Goal: Information Seeking & Learning: Learn about a topic

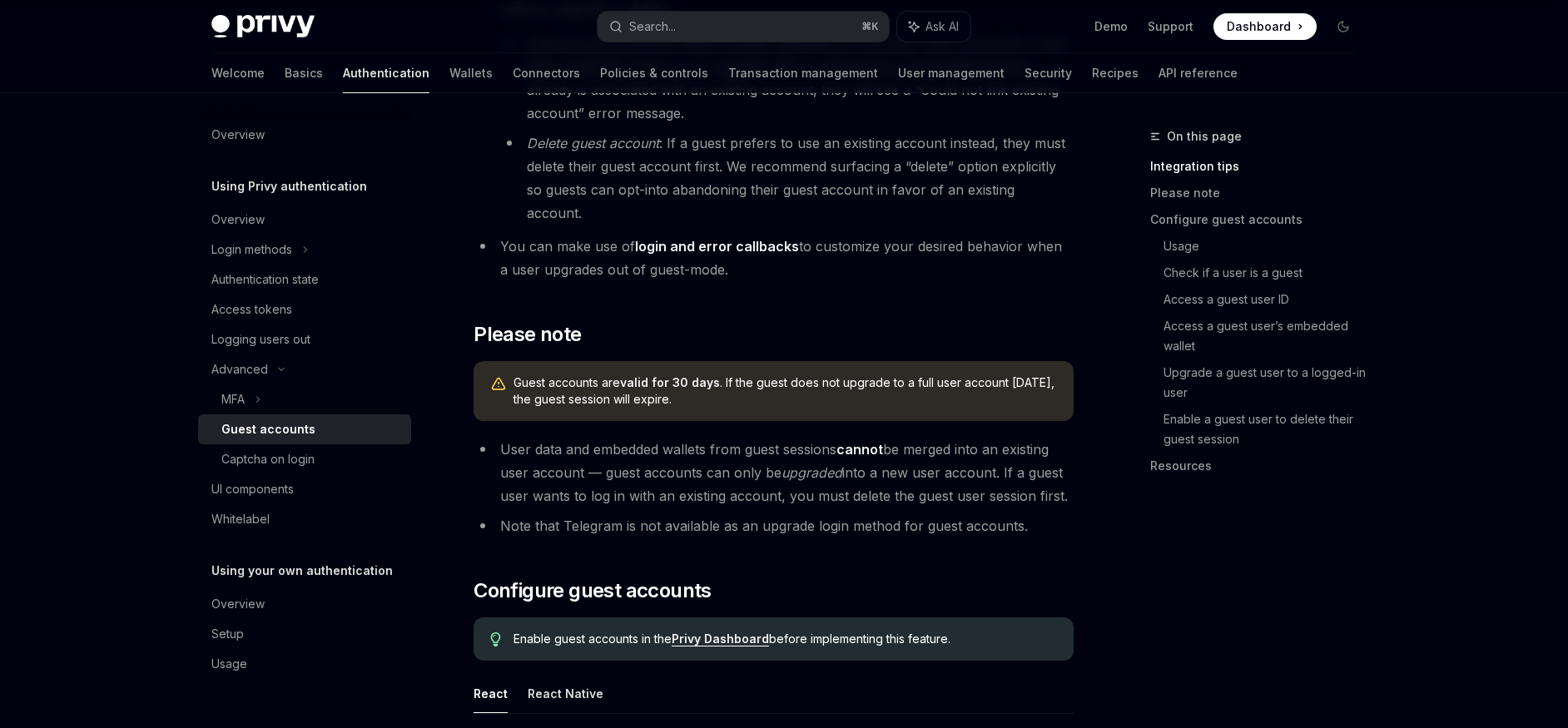
scroll to position [790, 0]
click at [313, 458] on div "Captcha on login" at bounding box center [268, 459] width 93 height 20
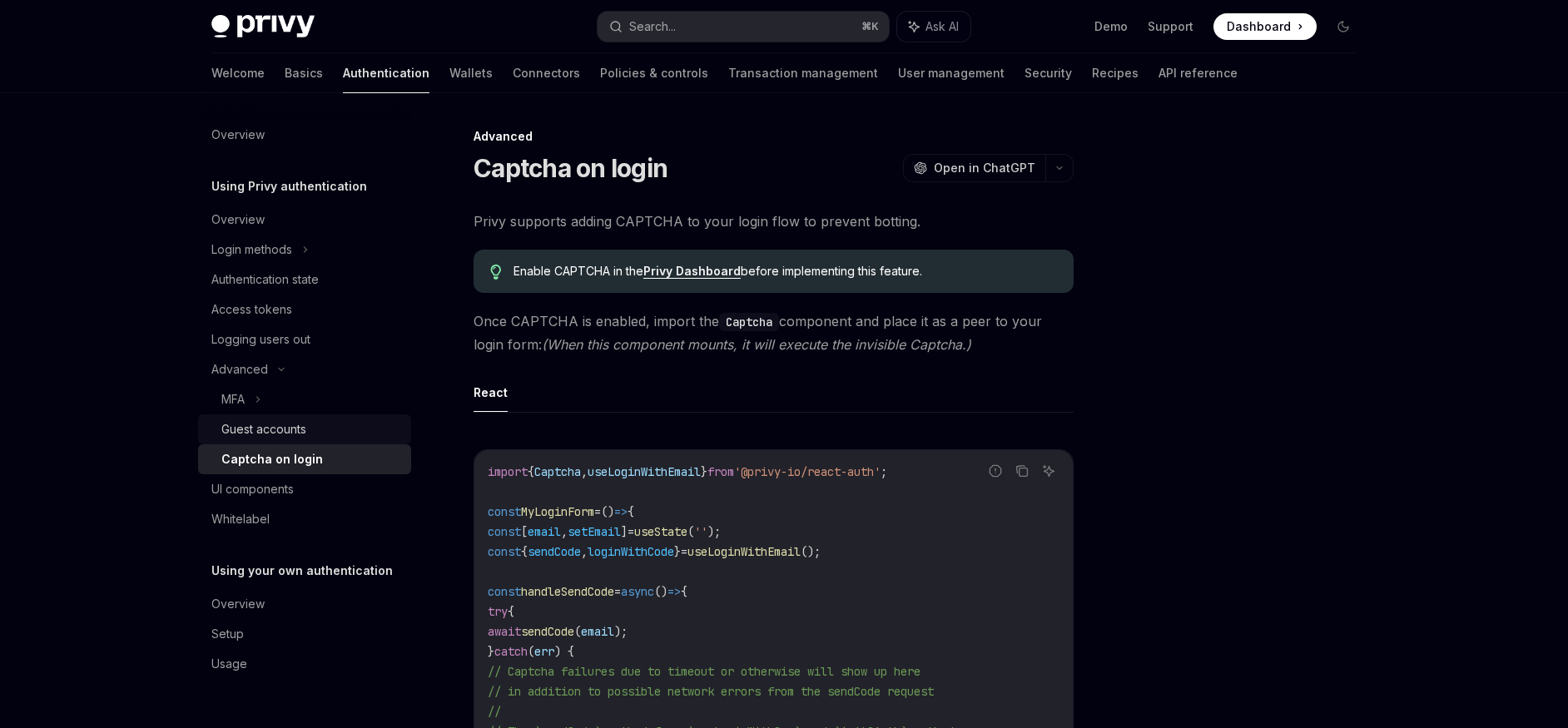
click at [263, 424] on div "Guest accounts" at bounding box center [264, 429] width 85 height 20
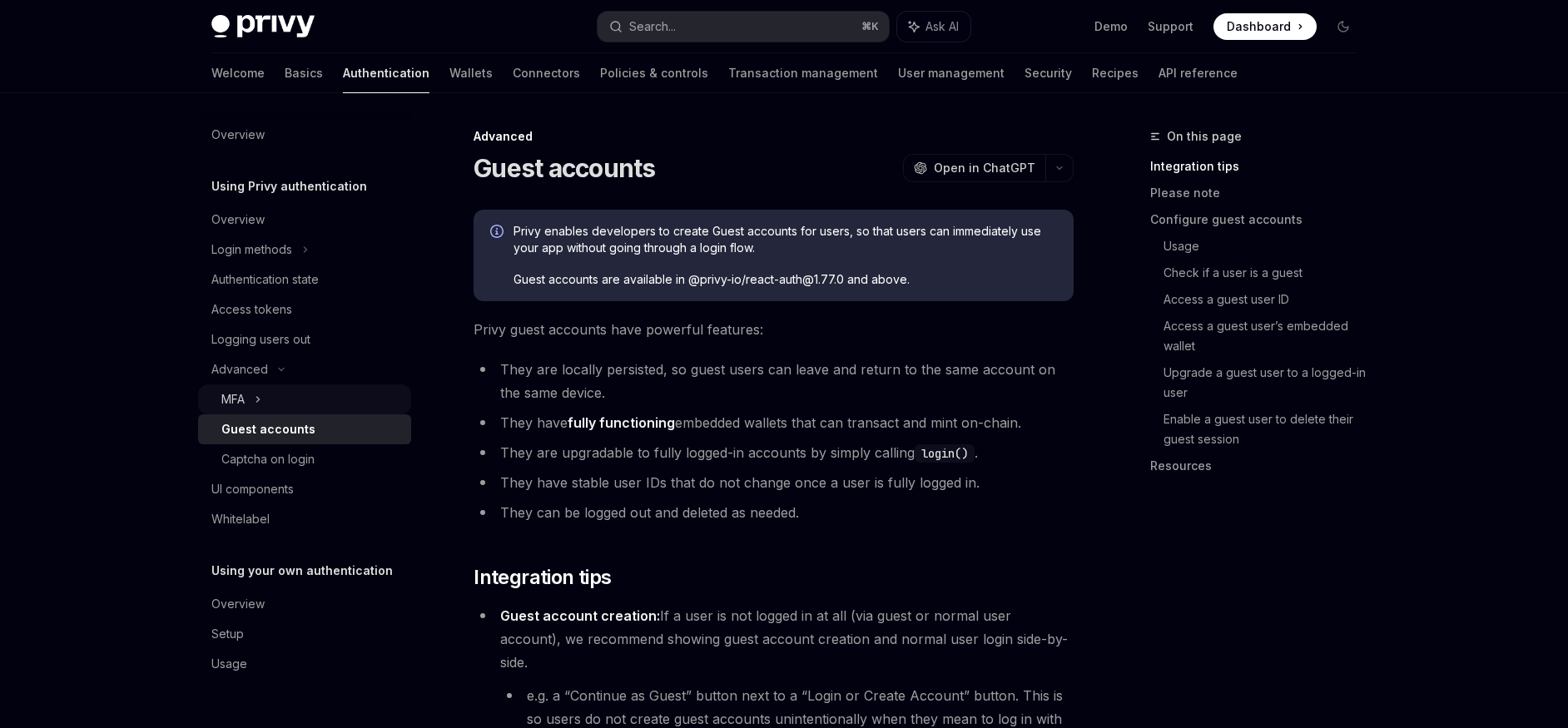
click at [245, 402] on div "MFA" at bounding box center [233, 399] width 23 height 20
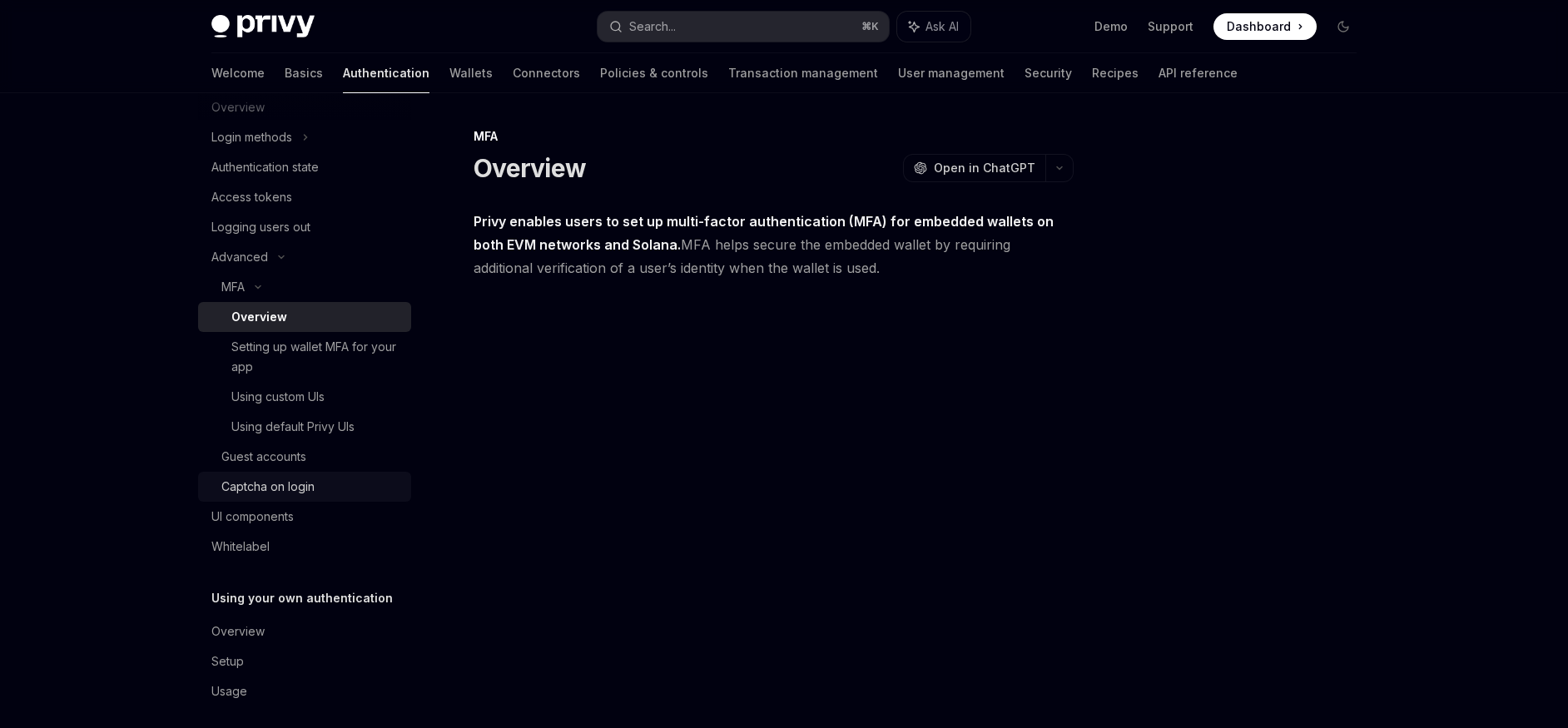
scroll to position [124, 0]
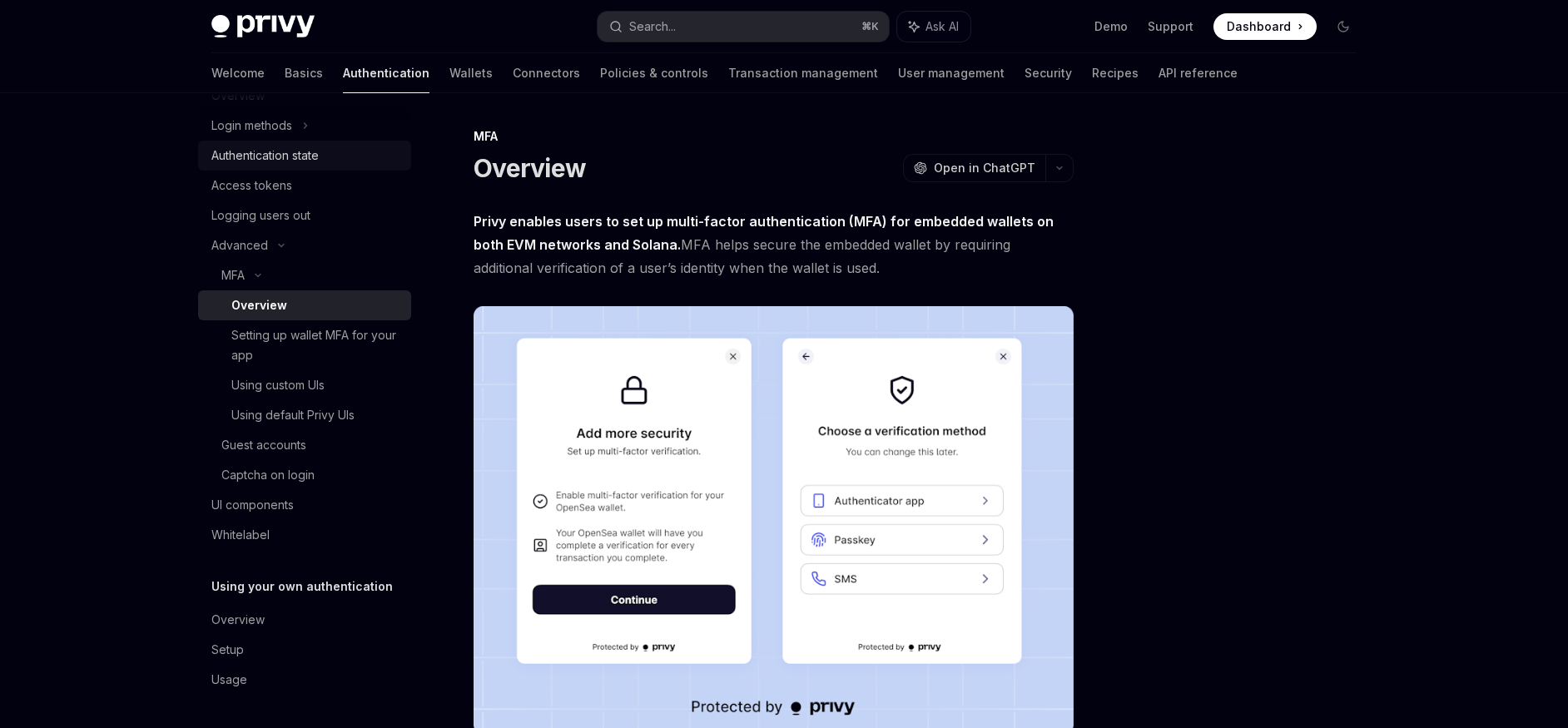
click at [266, 279] on div "MFA" at bounding box center [305, 276] width 213 height 30
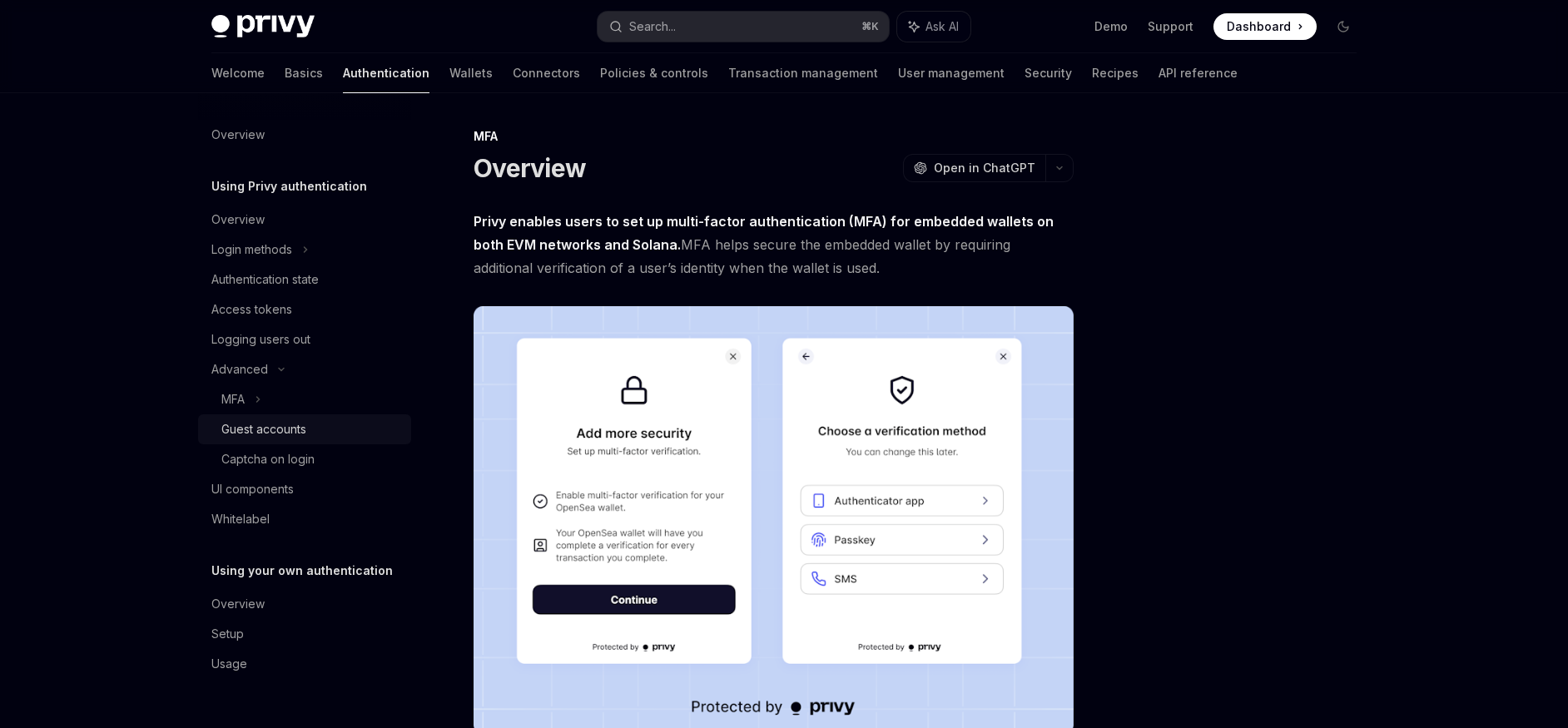
click at [300, 429] on div "Guest accounts" at bounding box center [264, 429] width 85 height 20
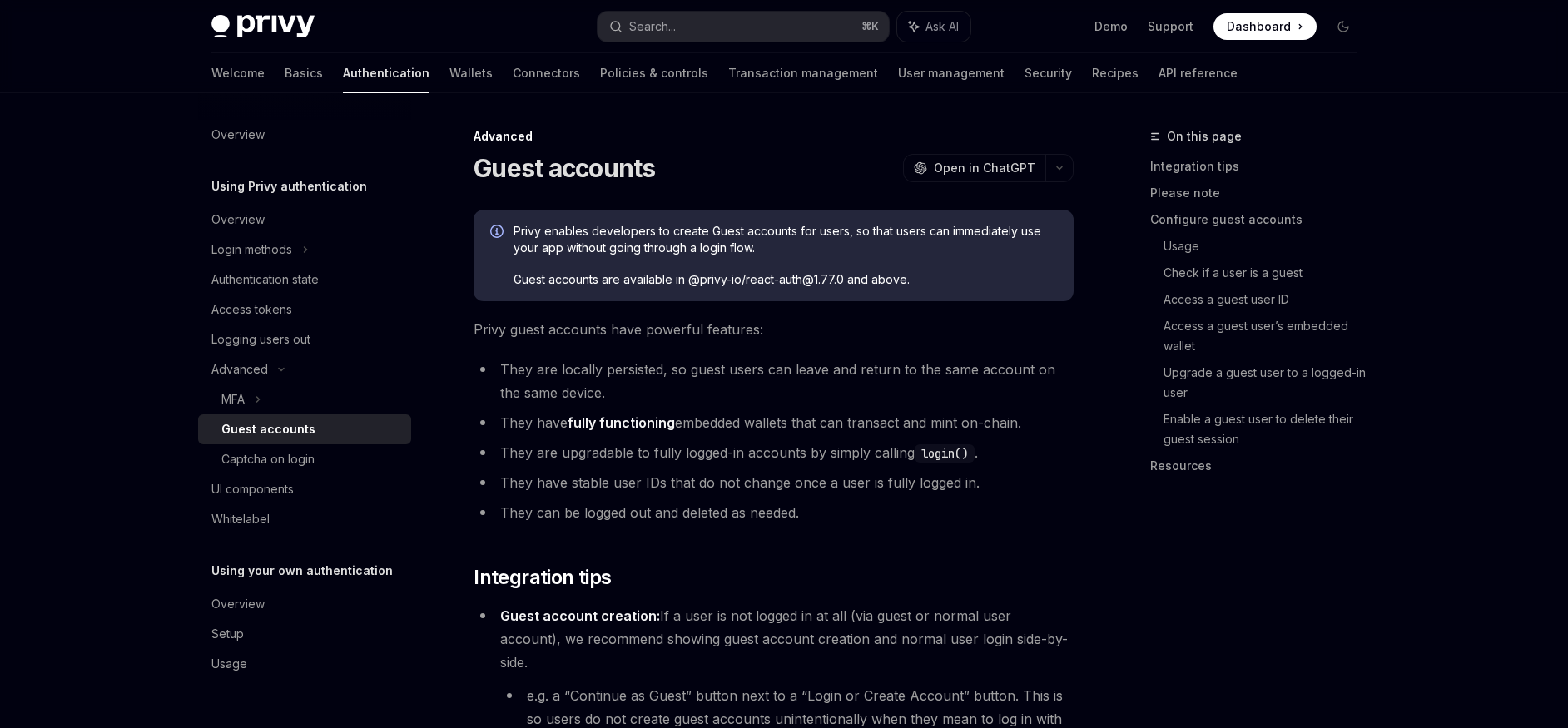
type textarea "*"
